Goal: Information Seeking & Learning: Understand process/instructions

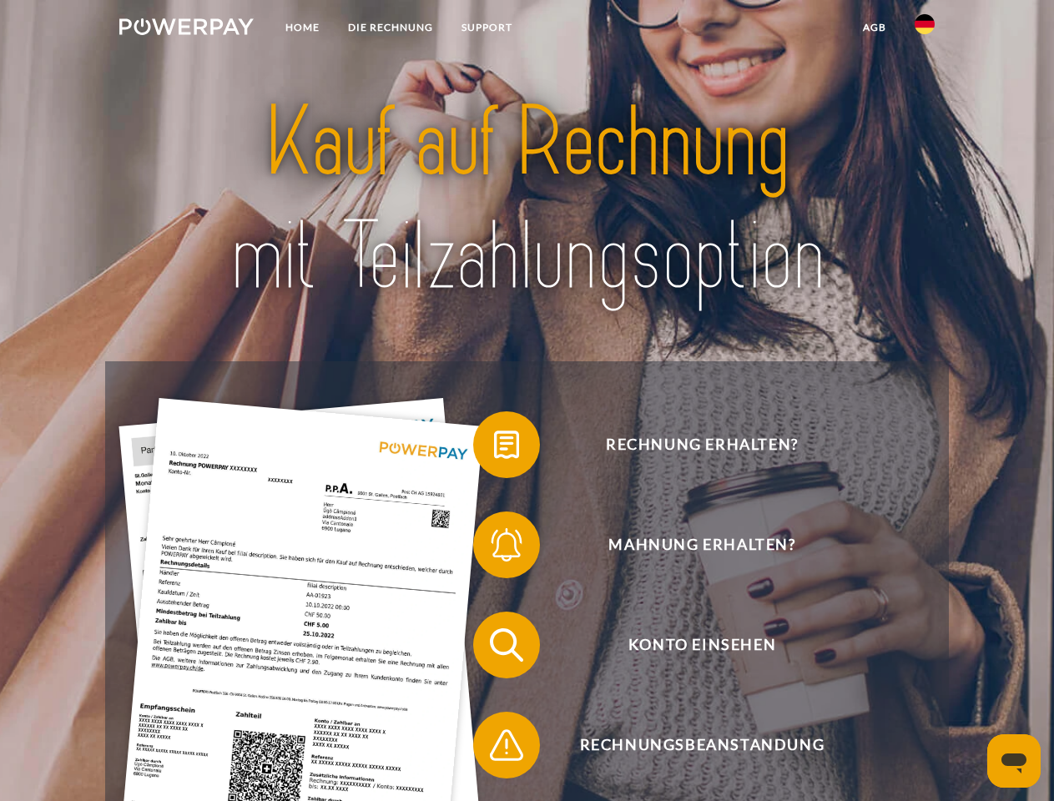
click at [186, 29] on img at bounding box center [186, 26] width 134 height 17
click at [925, 29] on img at bounding box center [925, 24] width 20 height 20
click at [874, 28] on link "agb" at bounding box center [875, 28] width 52 height 30
click at [494, 448] on span at bounding box center [481, 444] width 83 height 83
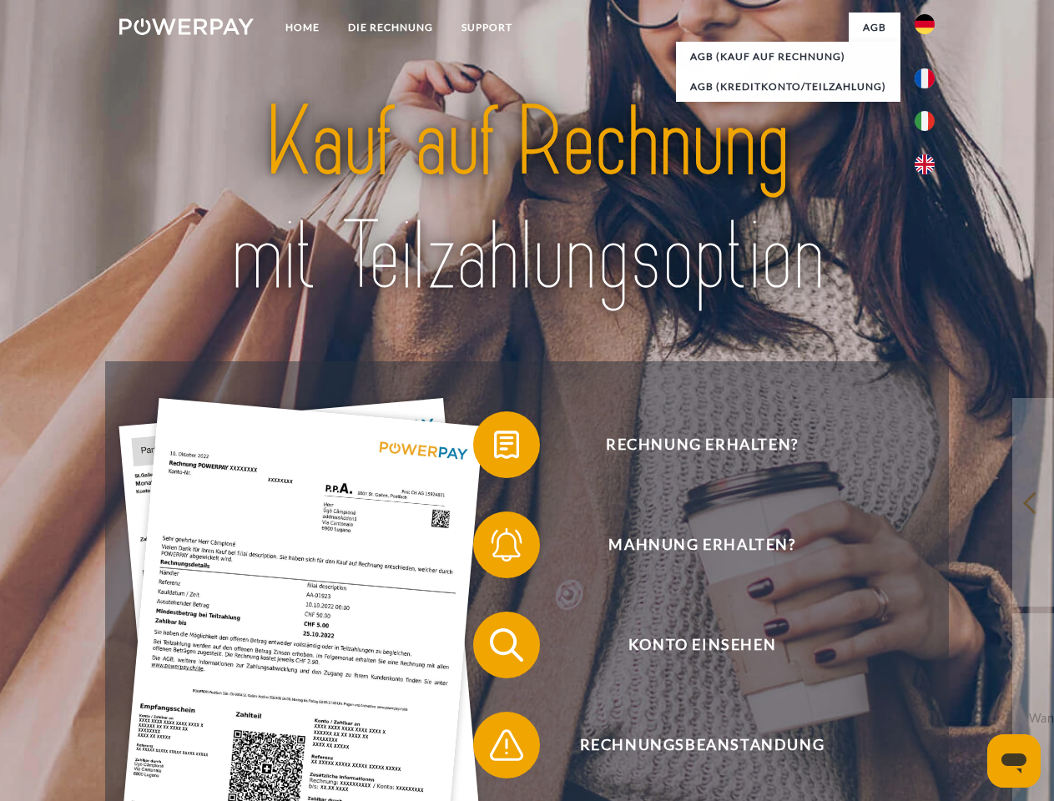
click at [494, 548] on span at bounding box center [481, 544] width 83 height 83
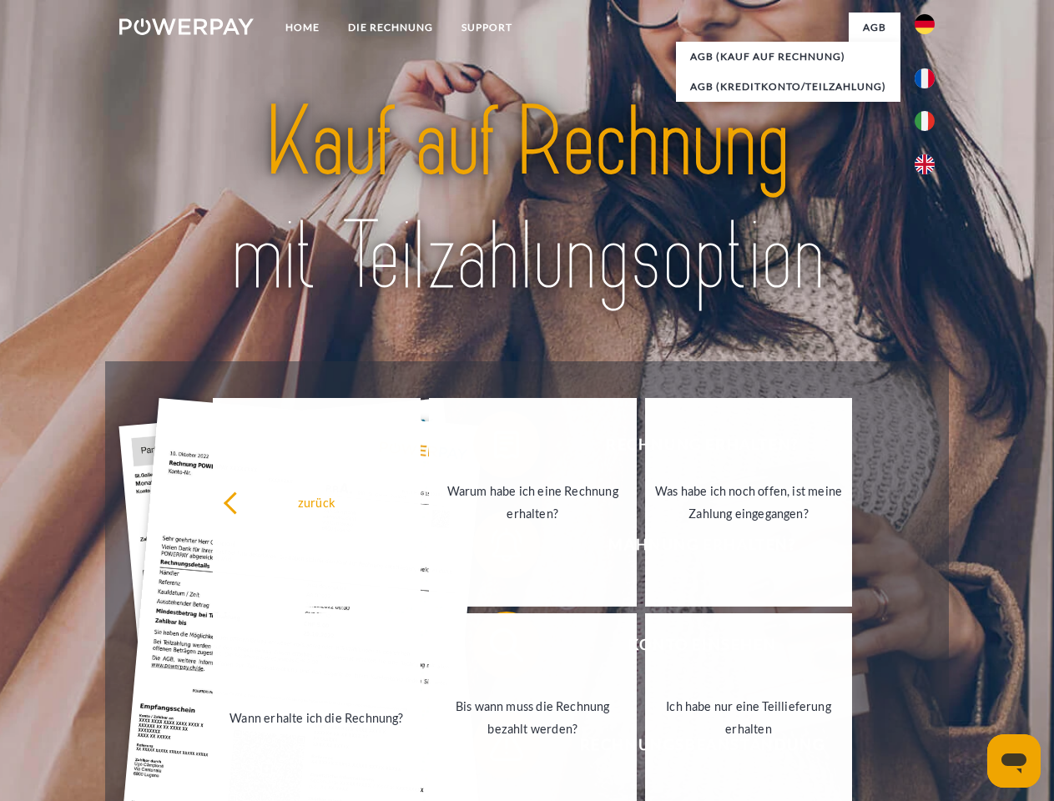
click at [494, 649] on link "Bis wann muss die Rechnung bezahlt werden?" at bounding box center [533, 717] width 208 height 209
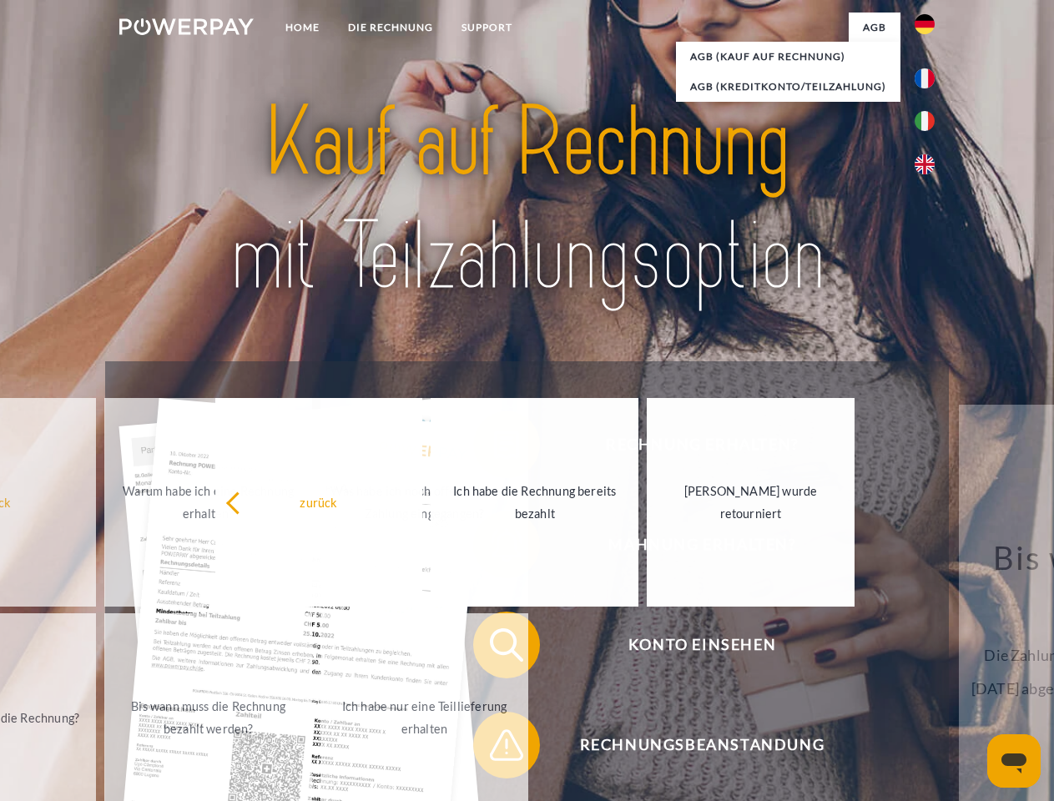
click at [494, 749] on span at bounding box center [481, 745] width 83 height 83
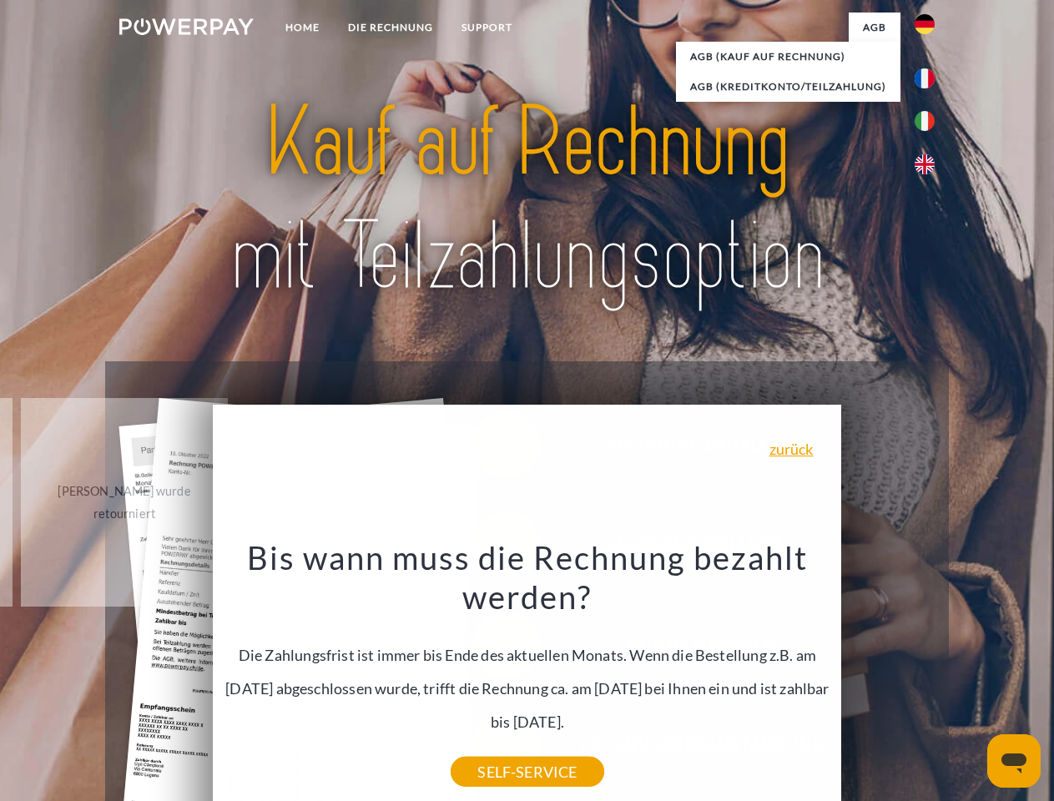
click at [1014, 761] on icon "Messaging-Fenster öffnen" at bounding box center [1014, 764] width 25 height 20
